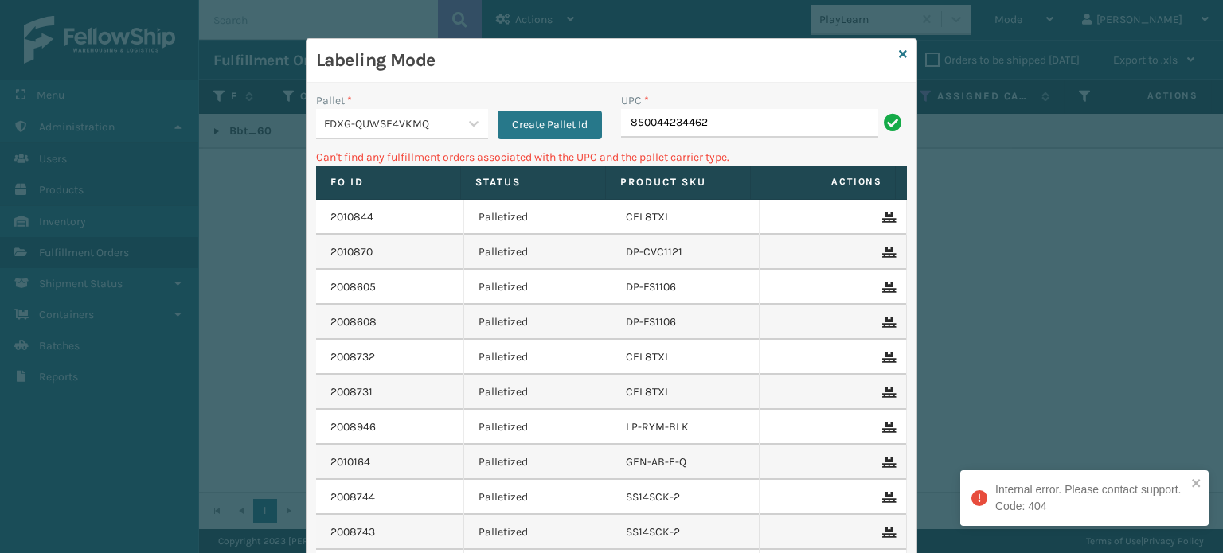
click at [750, 108] on div "UPC *" at bounding box center [764, 100] width 286 height 17
drag, startPoint x: 734, startPoint y: 111, endPoint x: 401, endPoint y: 99, distance: 333.1
click at [401, 99] on div "Pallet * FDXG-QUWSE4VKMQ Create Pallet Id UPC * 850044234462" at bounding box center [612, 120] width 610 height 57
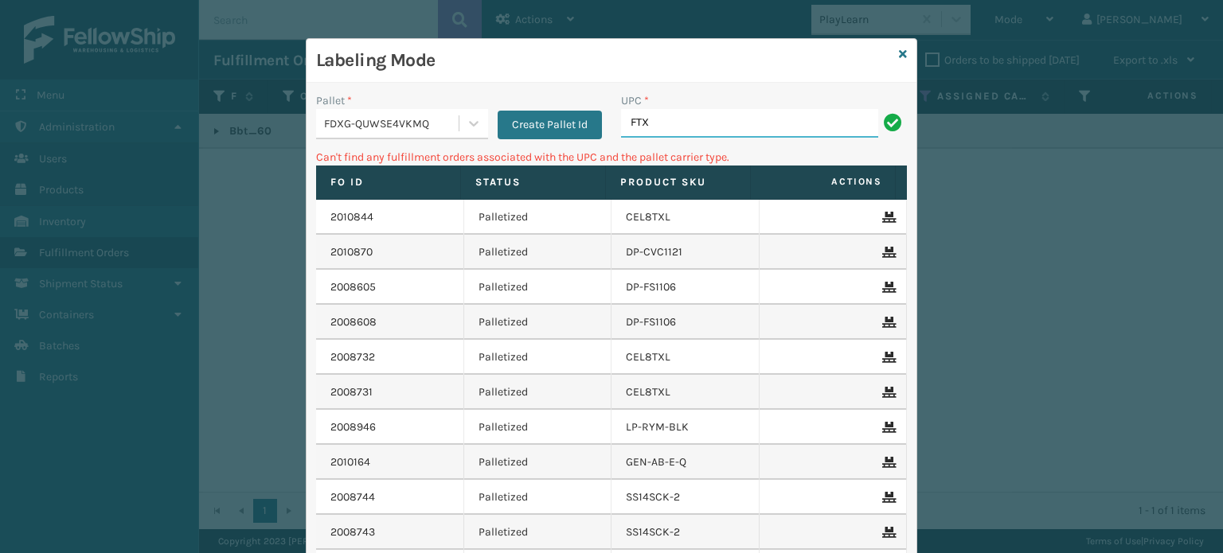
type input "FTX-PLW-[GEOGRAPHIC_DATA]"
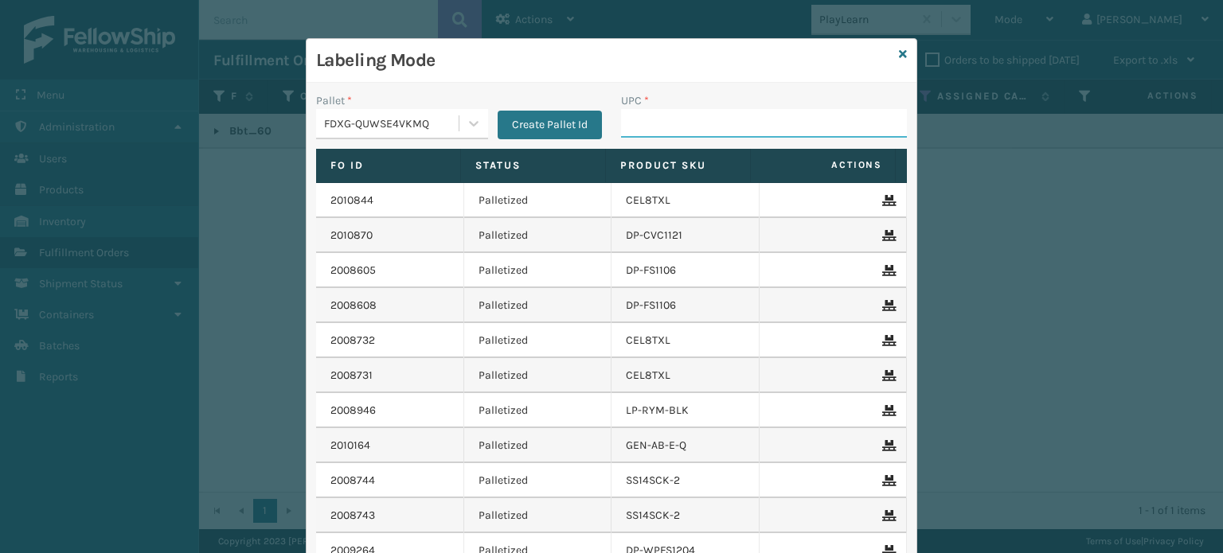
click at [651, 119] on input "UPC *" at bounding box center [764, 123] width 286 height 29
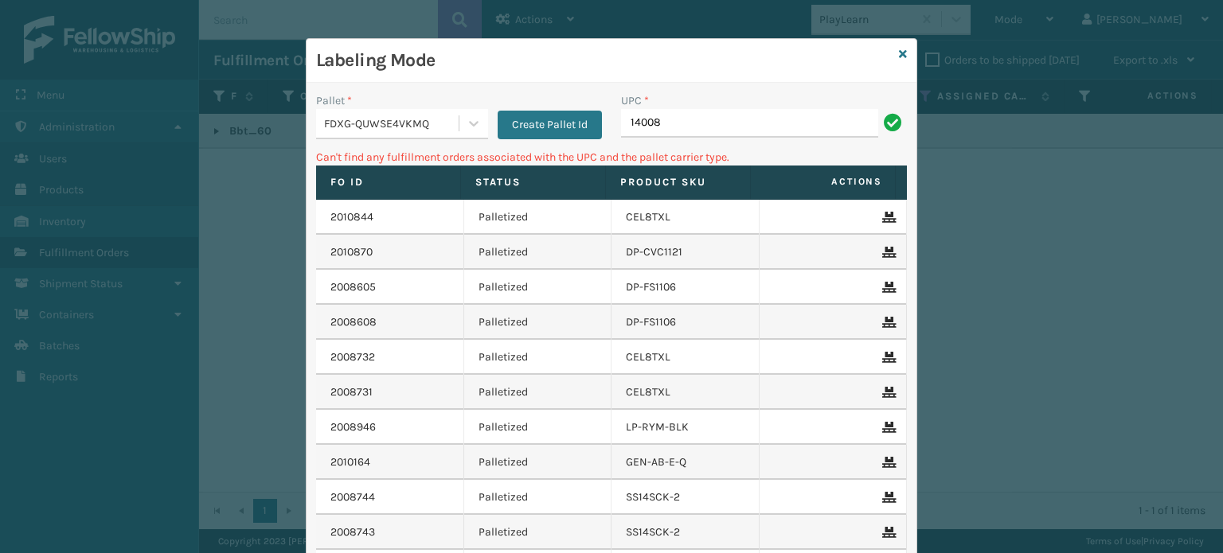
click at [657, 115] on input "14008" at bounding box center [749, 123] width 257 height 29
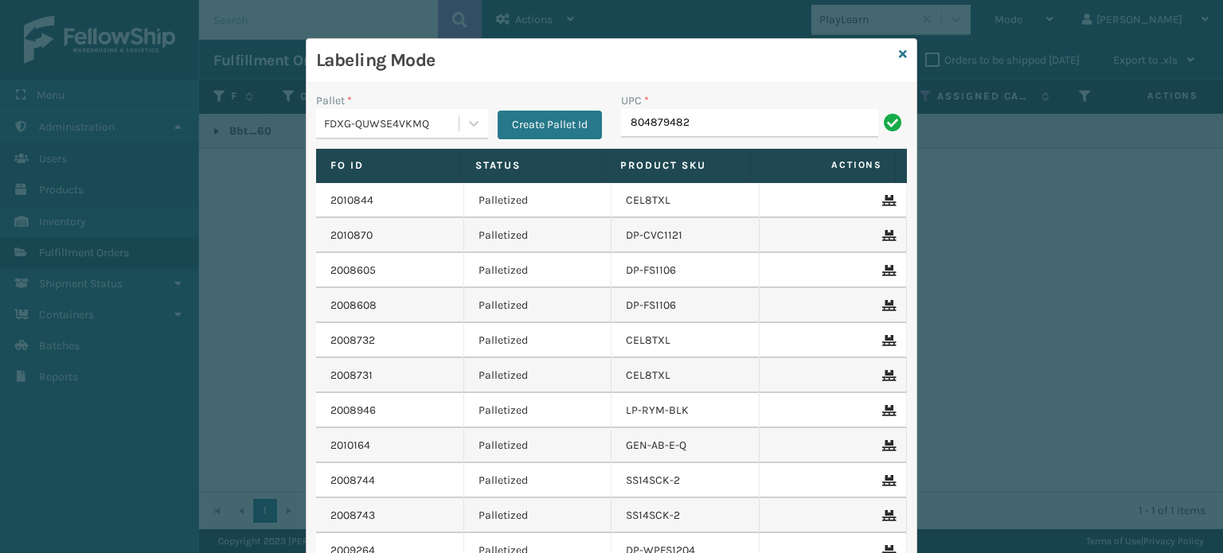
type input "8048794824"
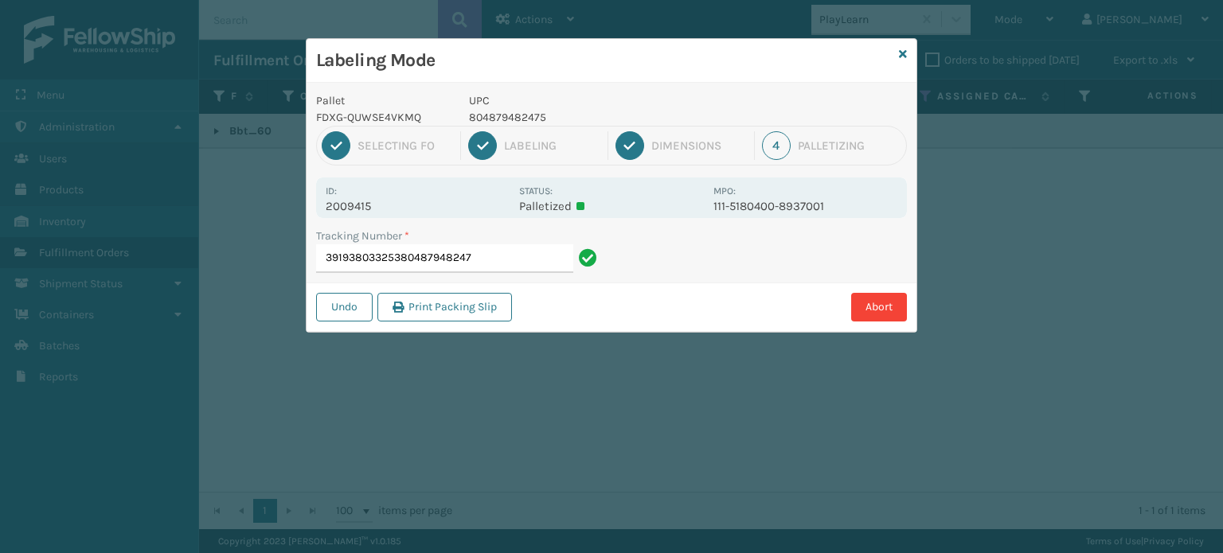
type input "391938033253804879482475"
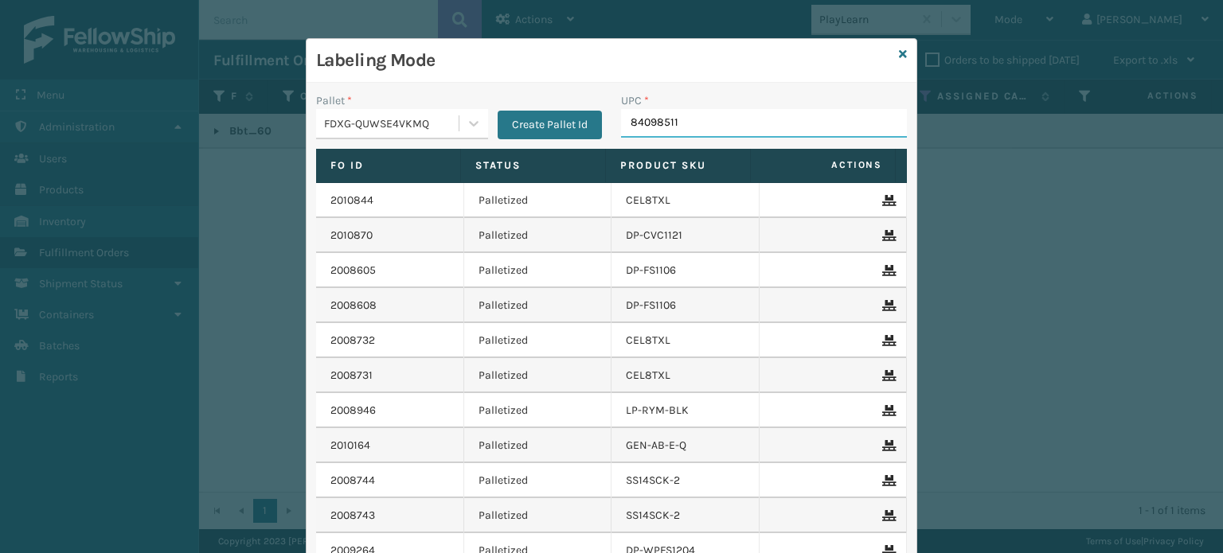
type input "840985111"
type input "840985123314"
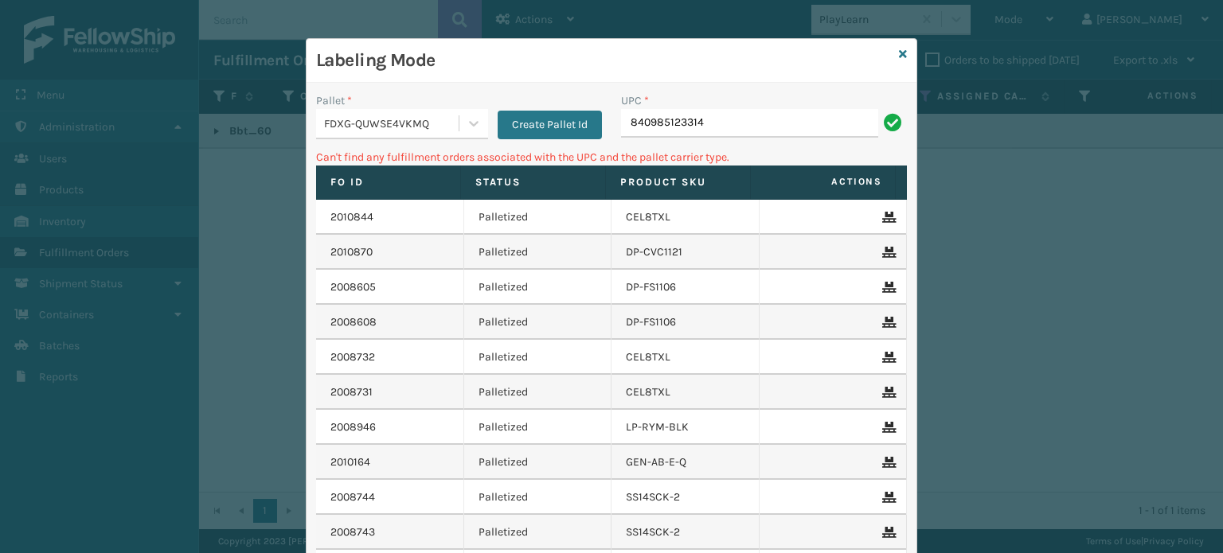
click at [621, 128] on input "840985123314" at bounding box center [749, 123] width 257 height 29
type input "00840985123314"
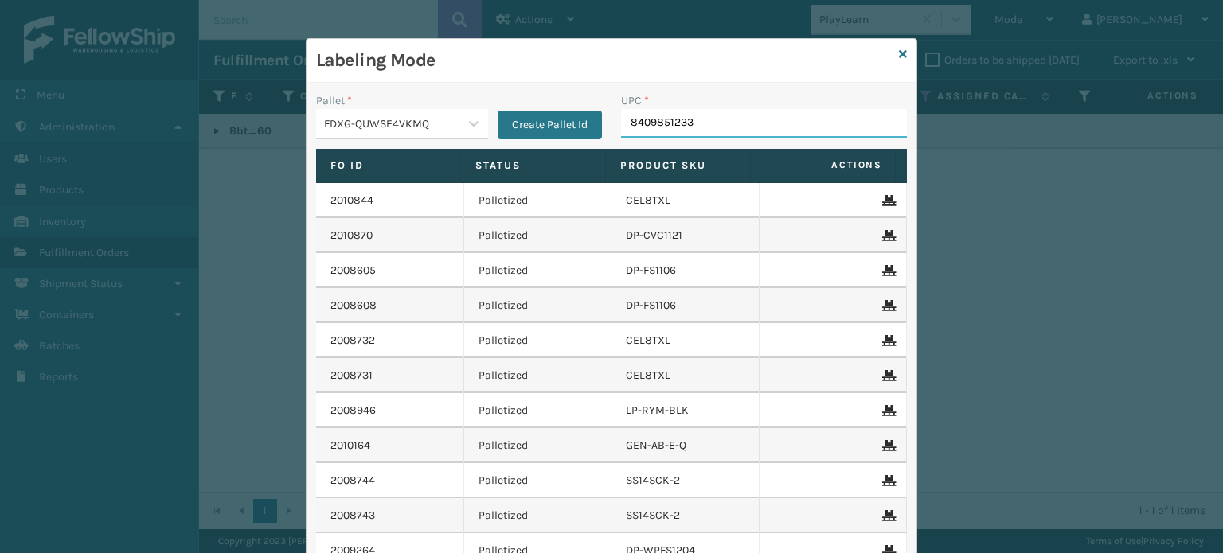
type input "84098512331"
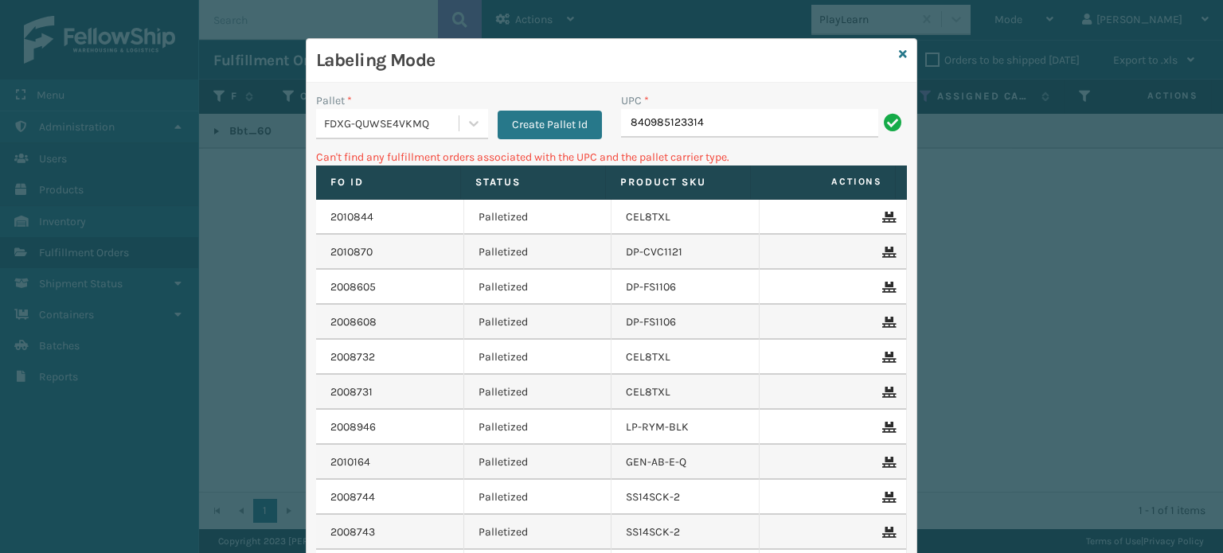
click at [633, 120] on input "840985123314" at bounding box center [749, 123] width 257 height 29
type input "00840985123314"
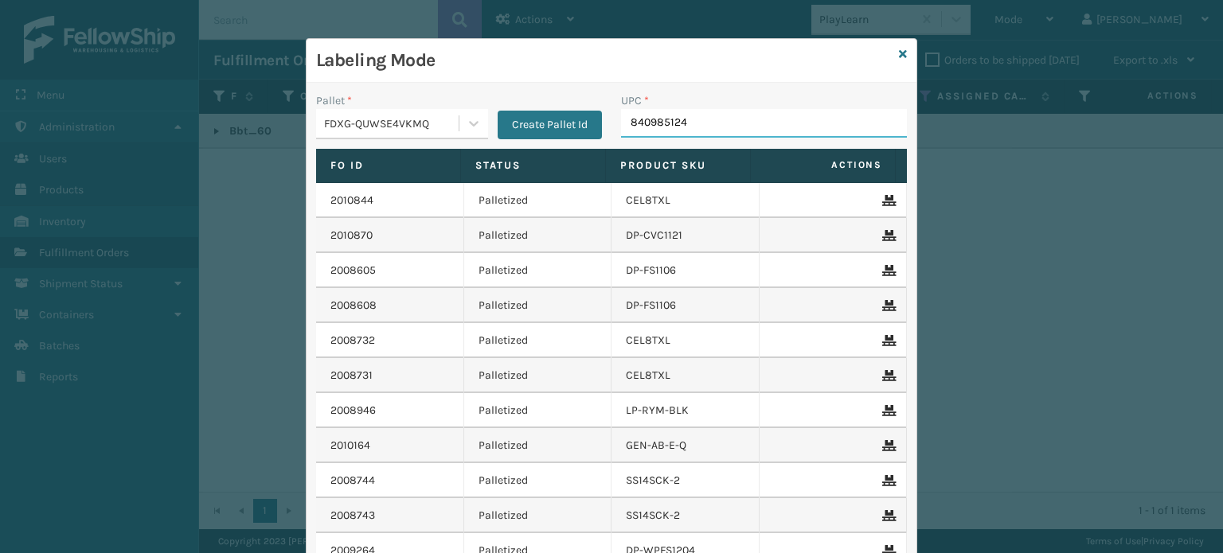
type input "8409851241"
type input "840985124"
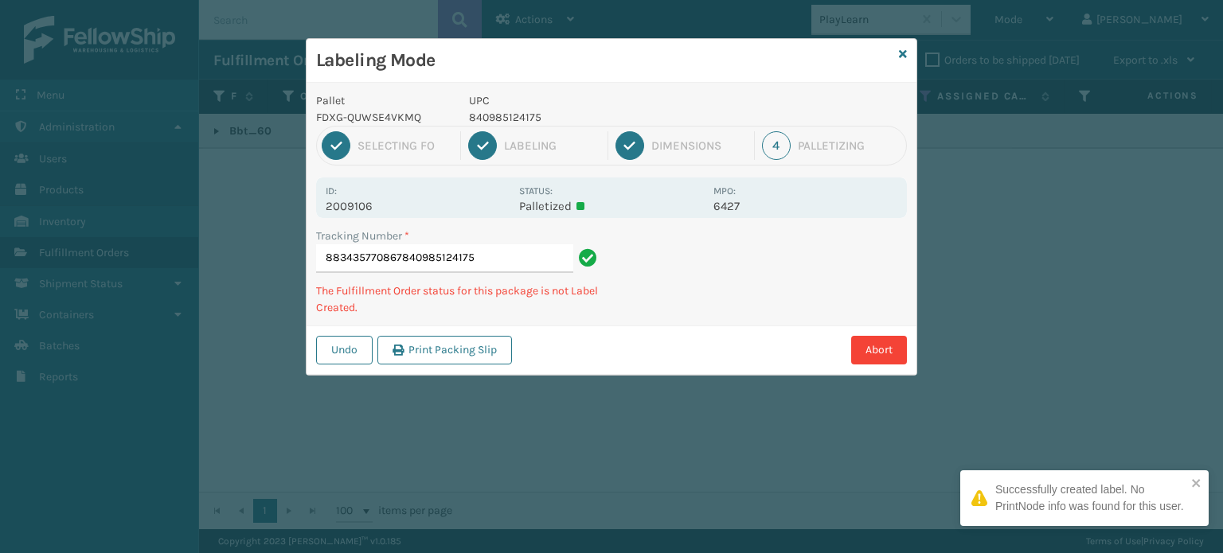
type input "883435770867840985124175"
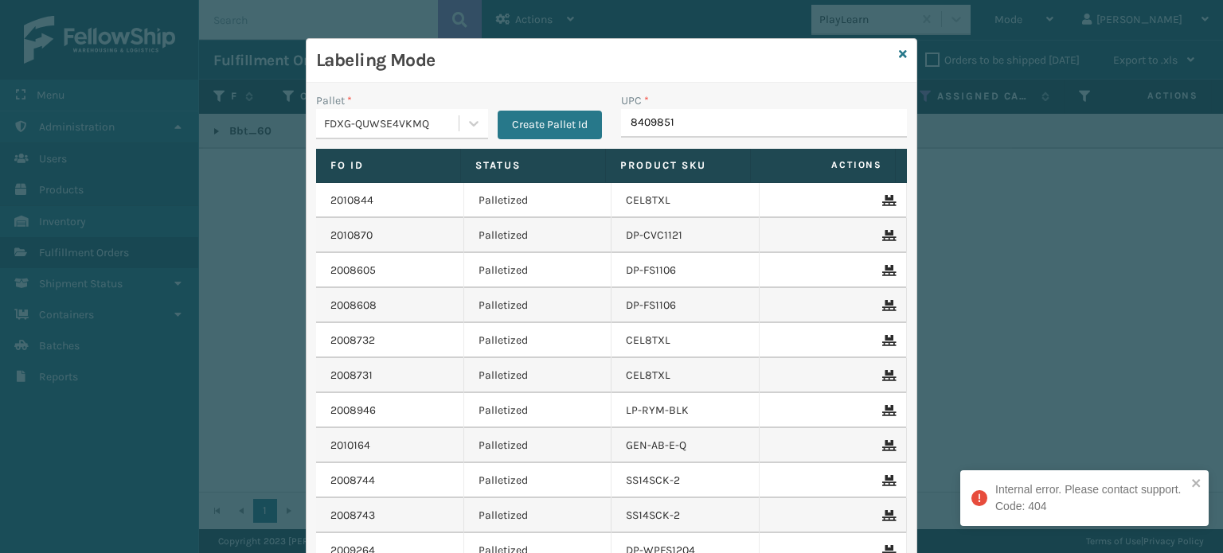
type input "84098512"
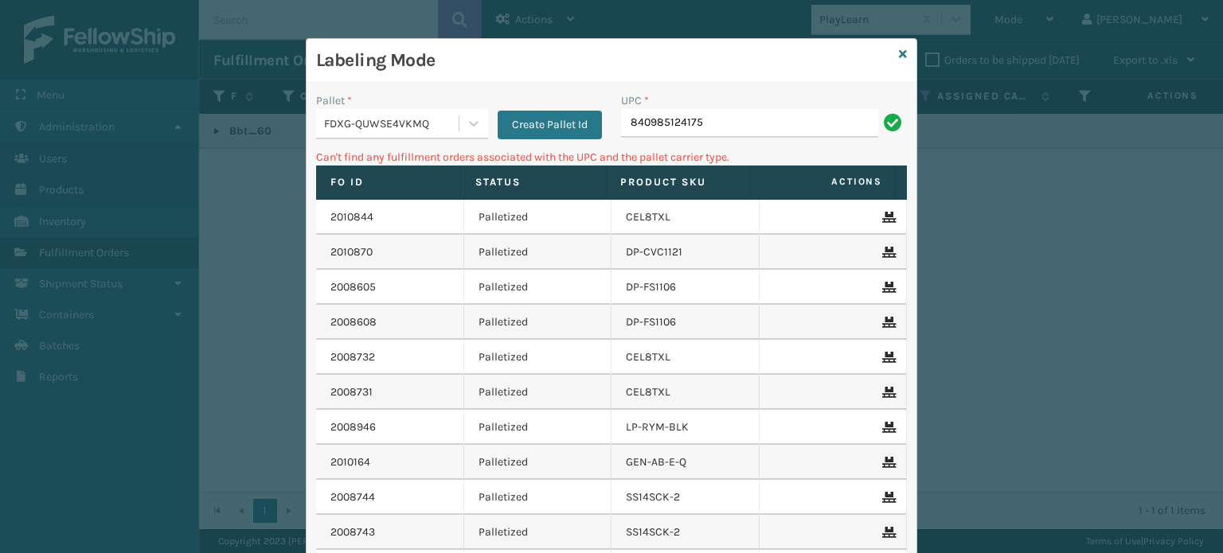
click at [901, 55] on div "Labeling Mode" at bounding box center [612, 61] width 610 height 44
click at [901, 50] on div "Labeling Mode" at bounding box center [612, 61] width 610 height 44
click at [899, 52] on icon at bounding box center [903, 54] width 8 height 11
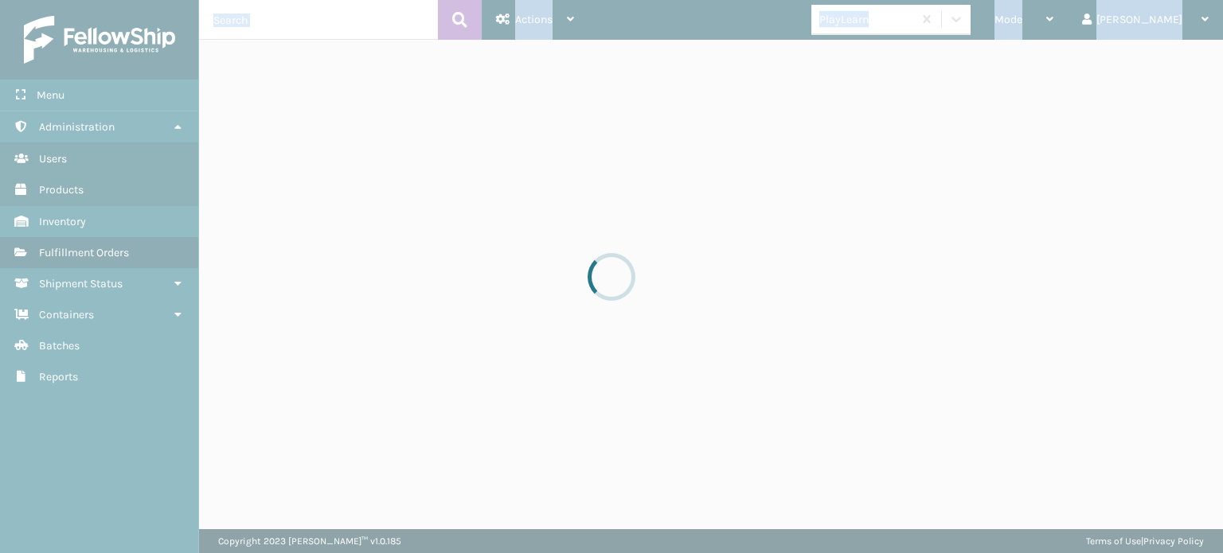
click at [896, 52] on div at bounding box center [611, 276] width 1223 height 553
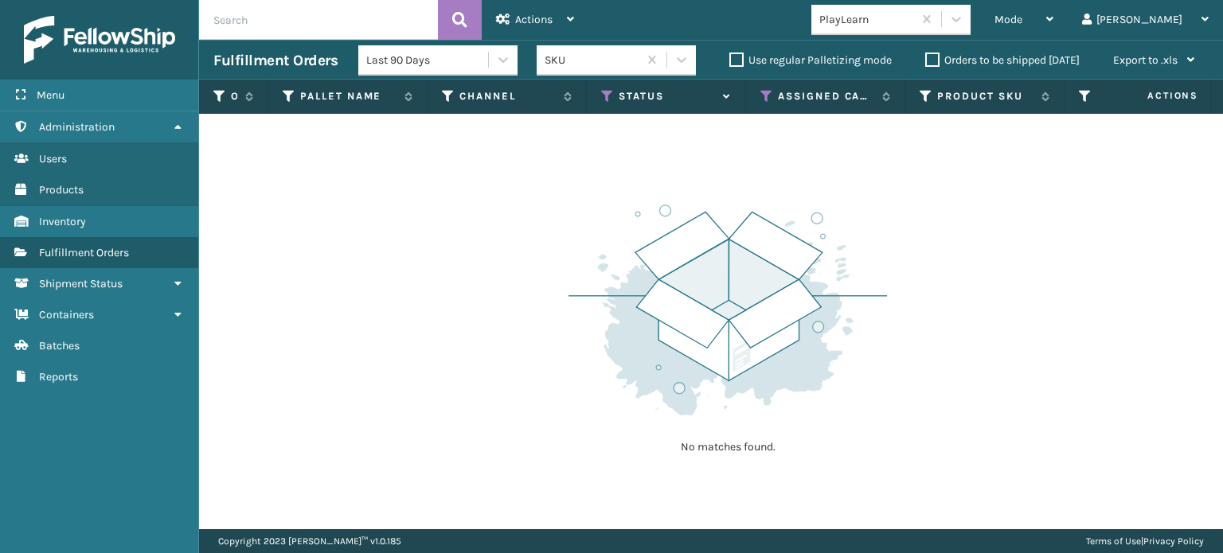
click at [914, 25] on div "PlayLearn" at bounding box center [866, 19] width 95 height 17
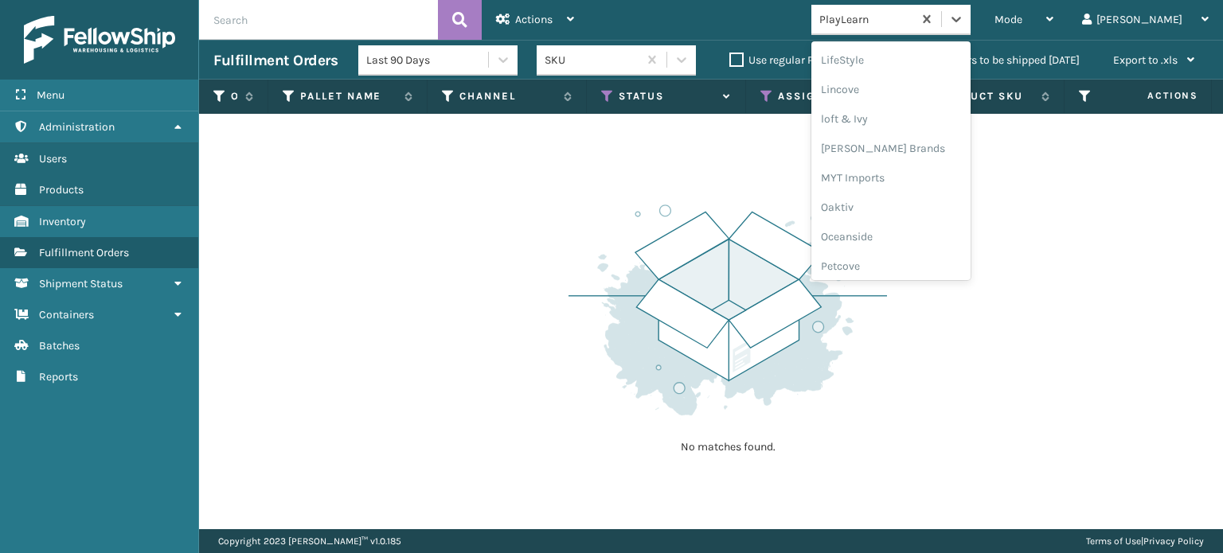
scroll to position [610, 0]
click at [897, 155] on div "[PERSON_NAME] Brands" at bounding box center [890, 156] width 159 height 29
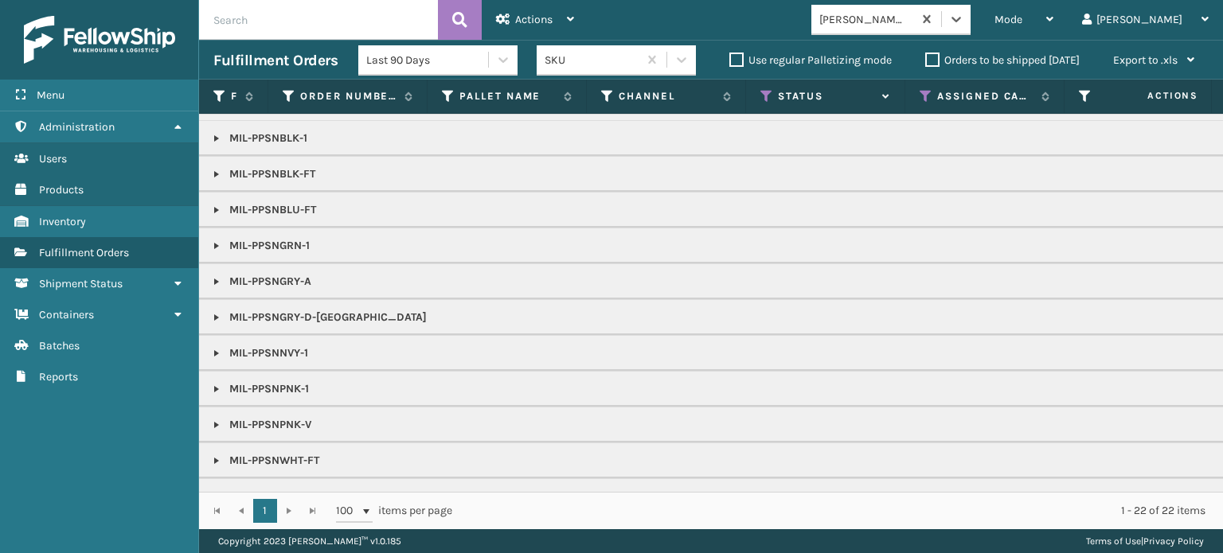
scroll to position [203, 0]
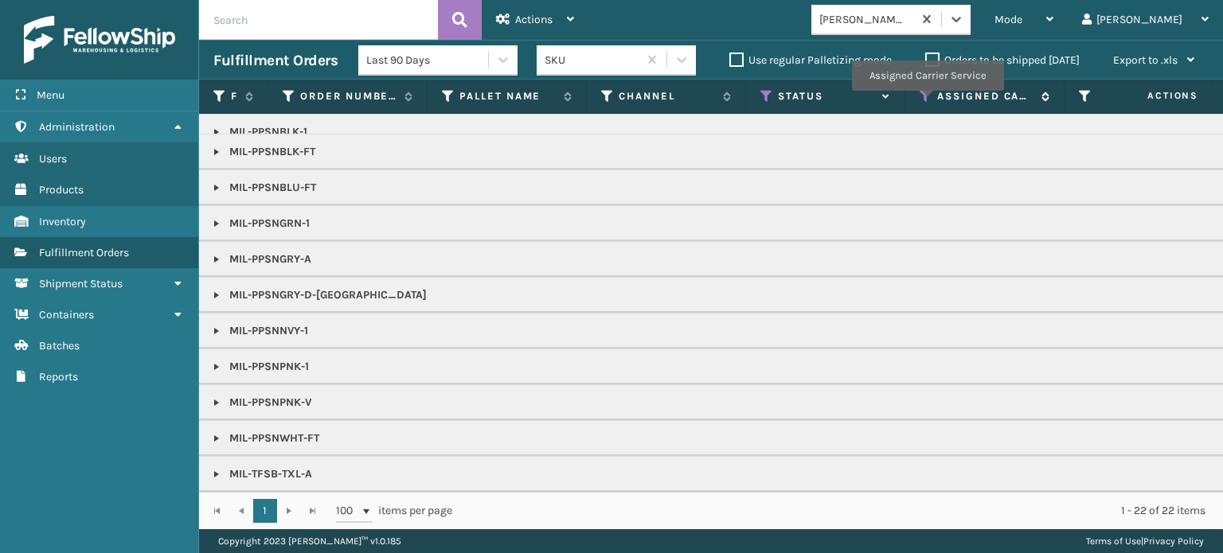
click at [927, 102] on icon at bounding box center [926, 96] width 13 height 14
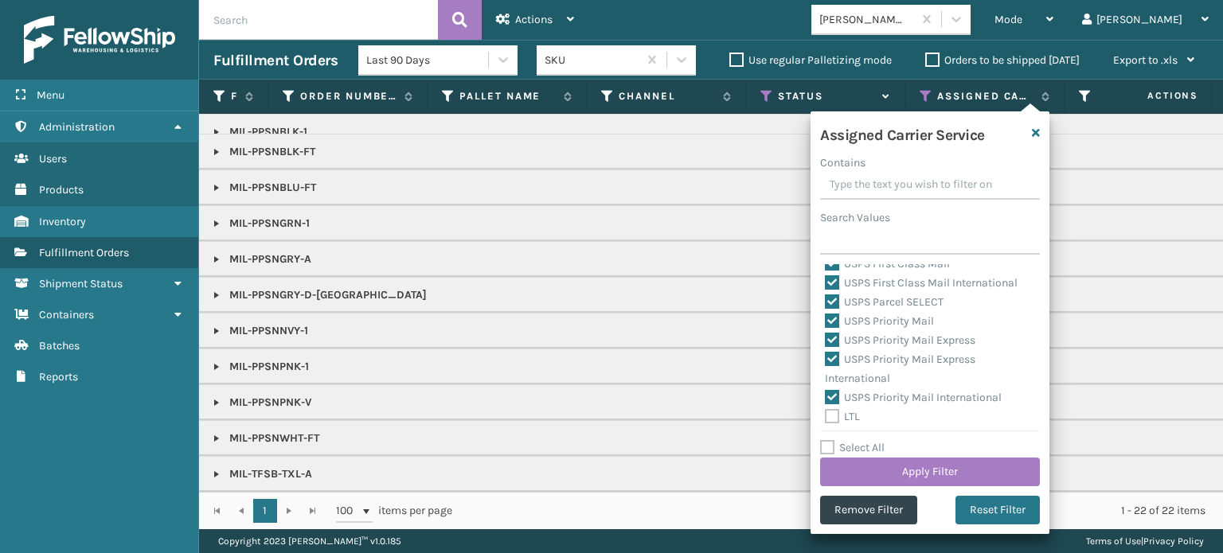
scroll to position [491, 0]
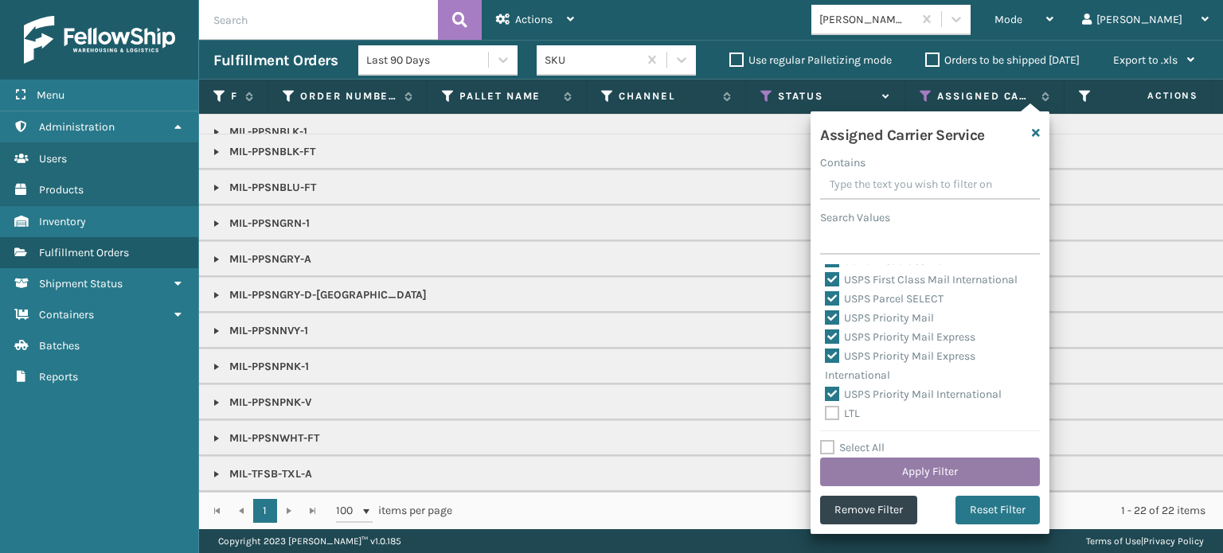
click at [892, 462] on button "Apply Filter" at bounding box center [930, 472] width 220 height 29
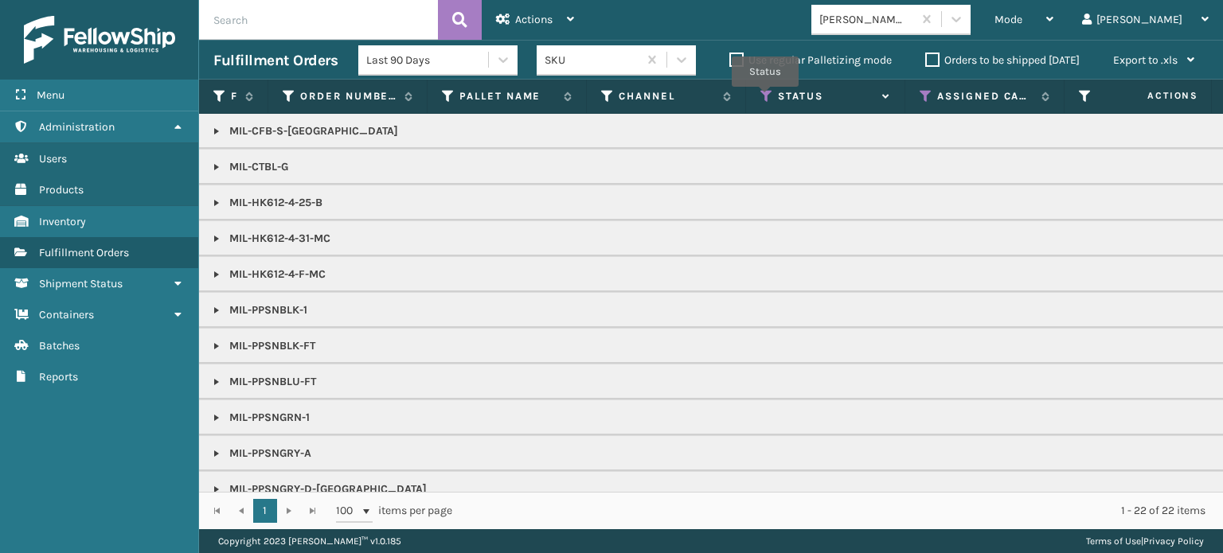
click at [765, 98] on icon at bounding box center [766, 96] width 13 height 14
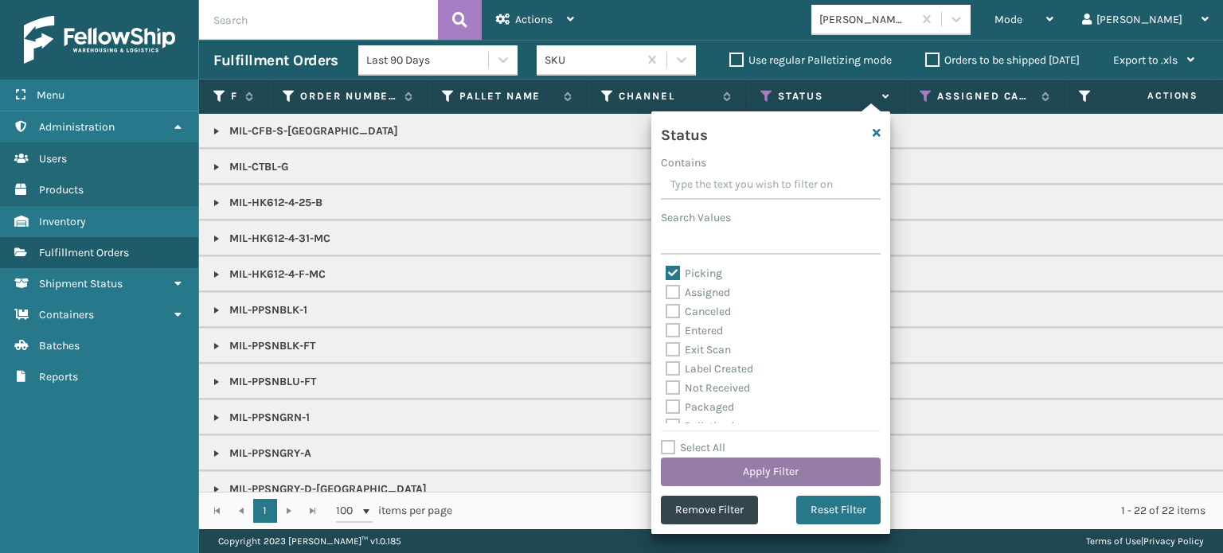
click at [709, 465] on button "Apply Filter" at bounding box center [771, 472] width 220 height 29
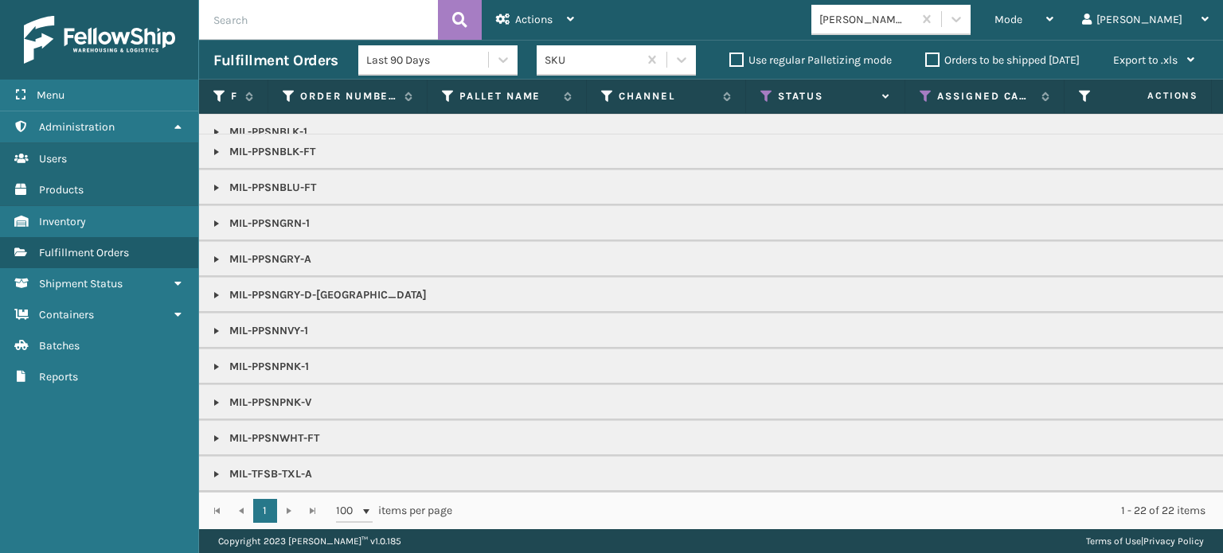
scroll to position [203, 0]
click at [1054, 34] on div "Mode" at bounding box center [1024, 20] width 59 height 40
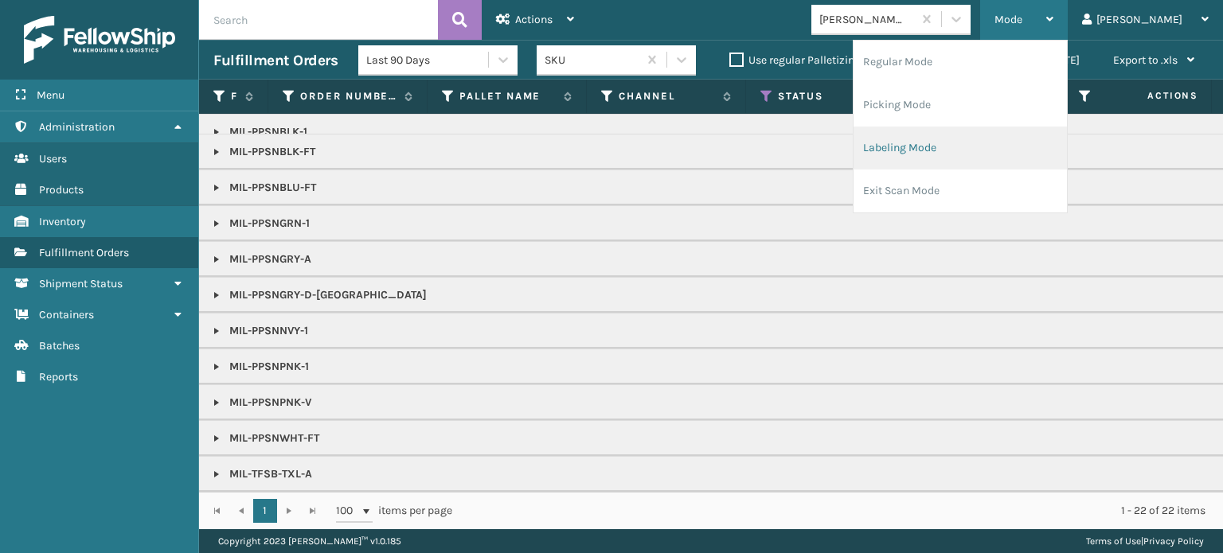
click at [990, 151] on li "Labeling Mode" at bounding box center [960, 148] width 213 height 43
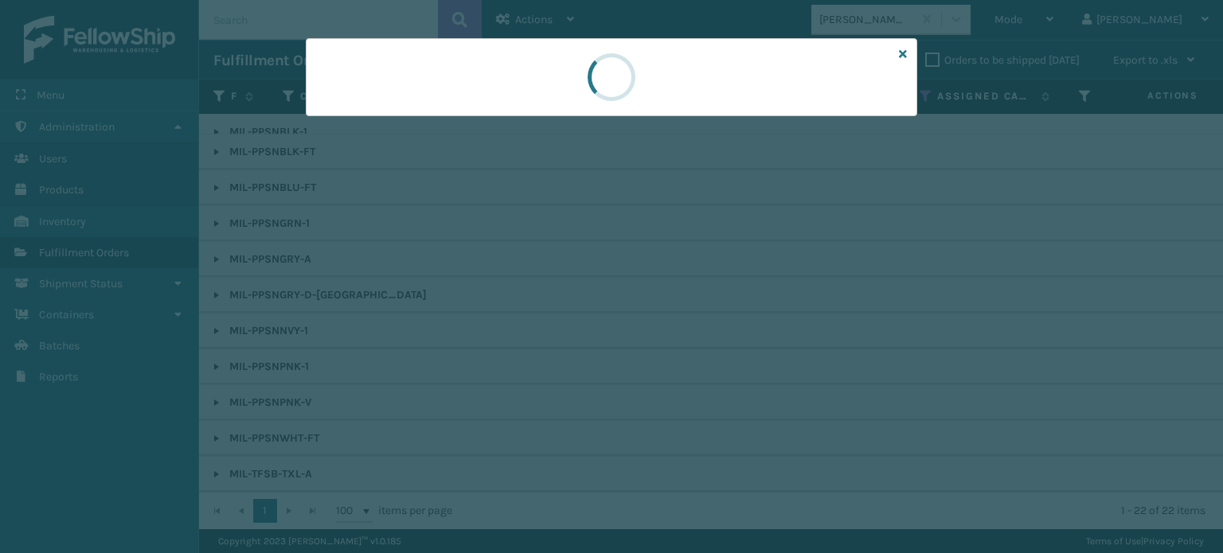
click at [395, 113] on div at bounding box center [612, 77] width 612 height 78
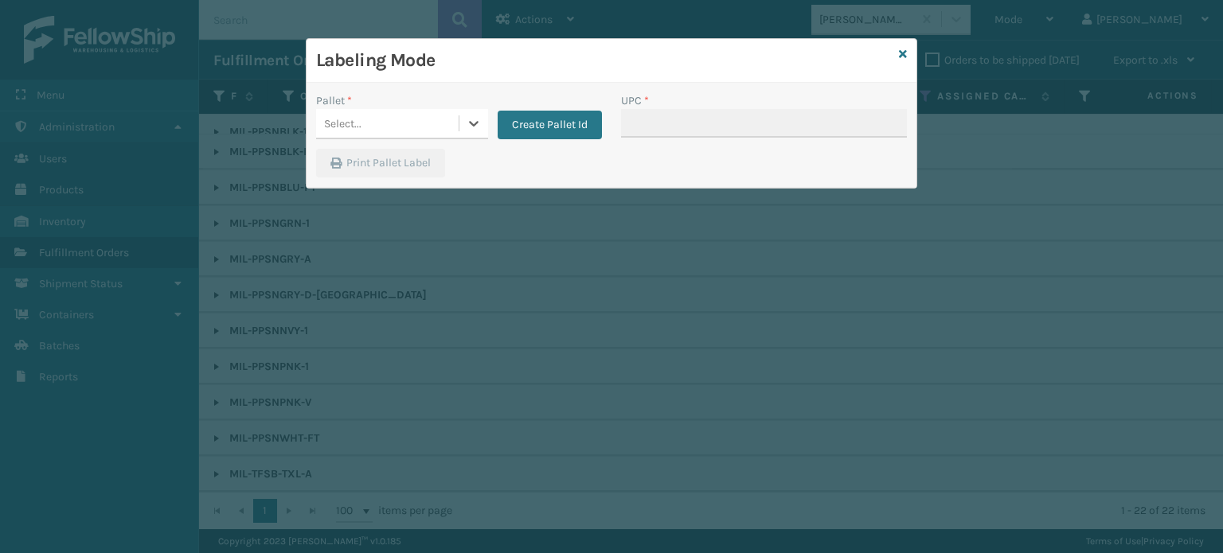
click at [354, 139] on div "0 results available. Select is focused ,type to refine list, press Down to open…" at bounding box center [402, 124] width 172 height 30
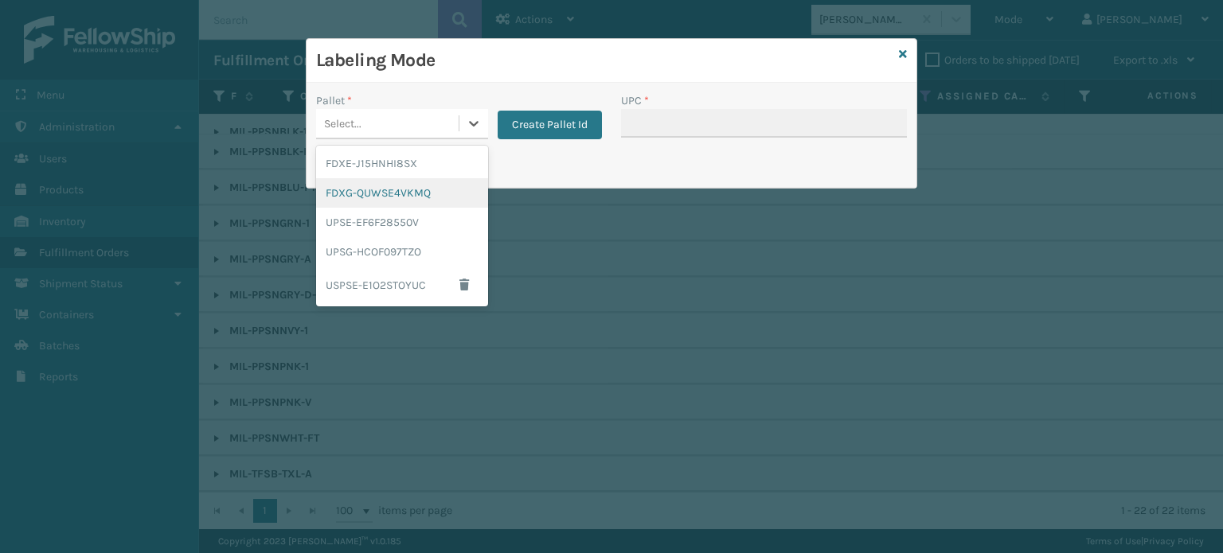
click at [406, 202] on div "FDXG-QUWSE4VKMQ" at bounding box center [402, 192] width 172 height 29
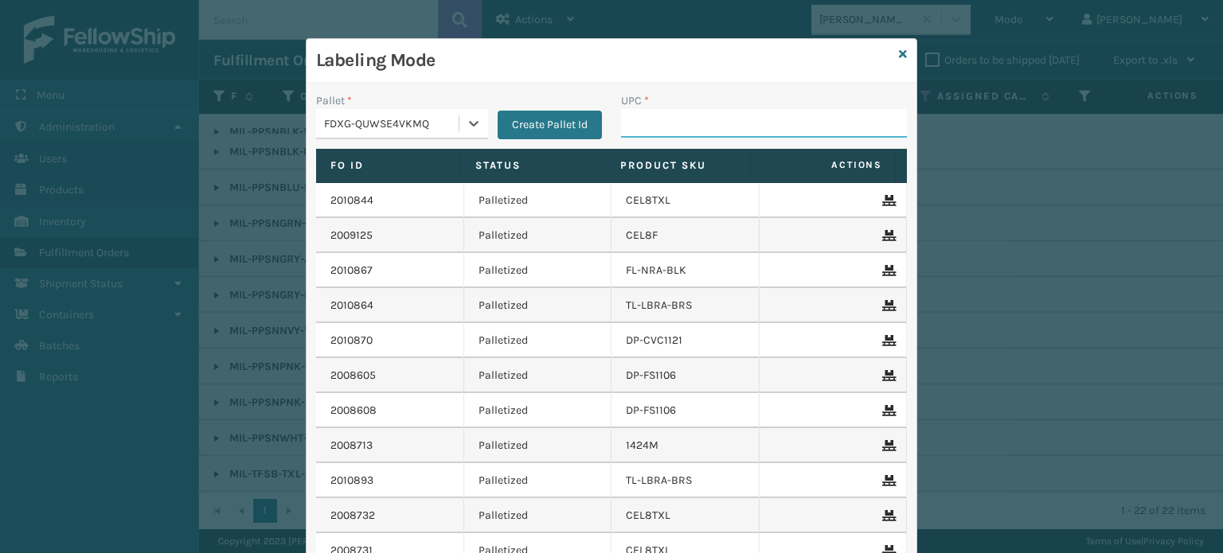
click at [639, 113] on input "UPC *" at bounding box center [764, 123] width 286 height 29
type input "[URL]"
